Goal: Check status: Check status

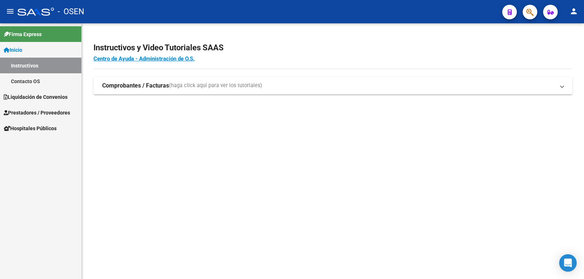
click at [40, 94] on span "Liquidación de Convenios" at bounding box center [36, 97] width 64 height 8
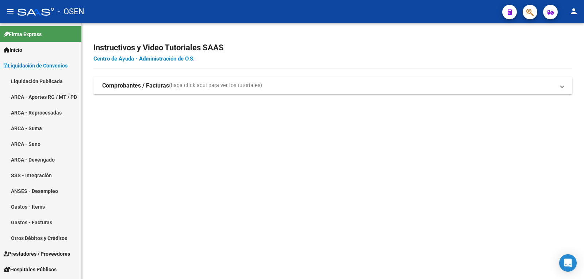
click at [42, 77] on link "Liquidación Publicada" at bounding box center [40, 81] width 81 height 16
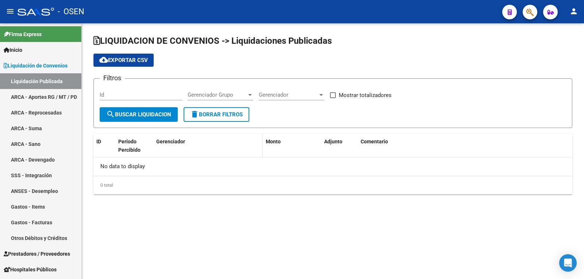
checkbox input "true"
click at [132, 112] on span "search Buscar Liquidacion" at bounding box center [138, 114] width 65 height 7
click at [159, 117] on span "search Buscar Liquidacion" at bounding box center [138, 114] width 65 height 7
